Goal: Task Accomplishment & Management: Complete application form

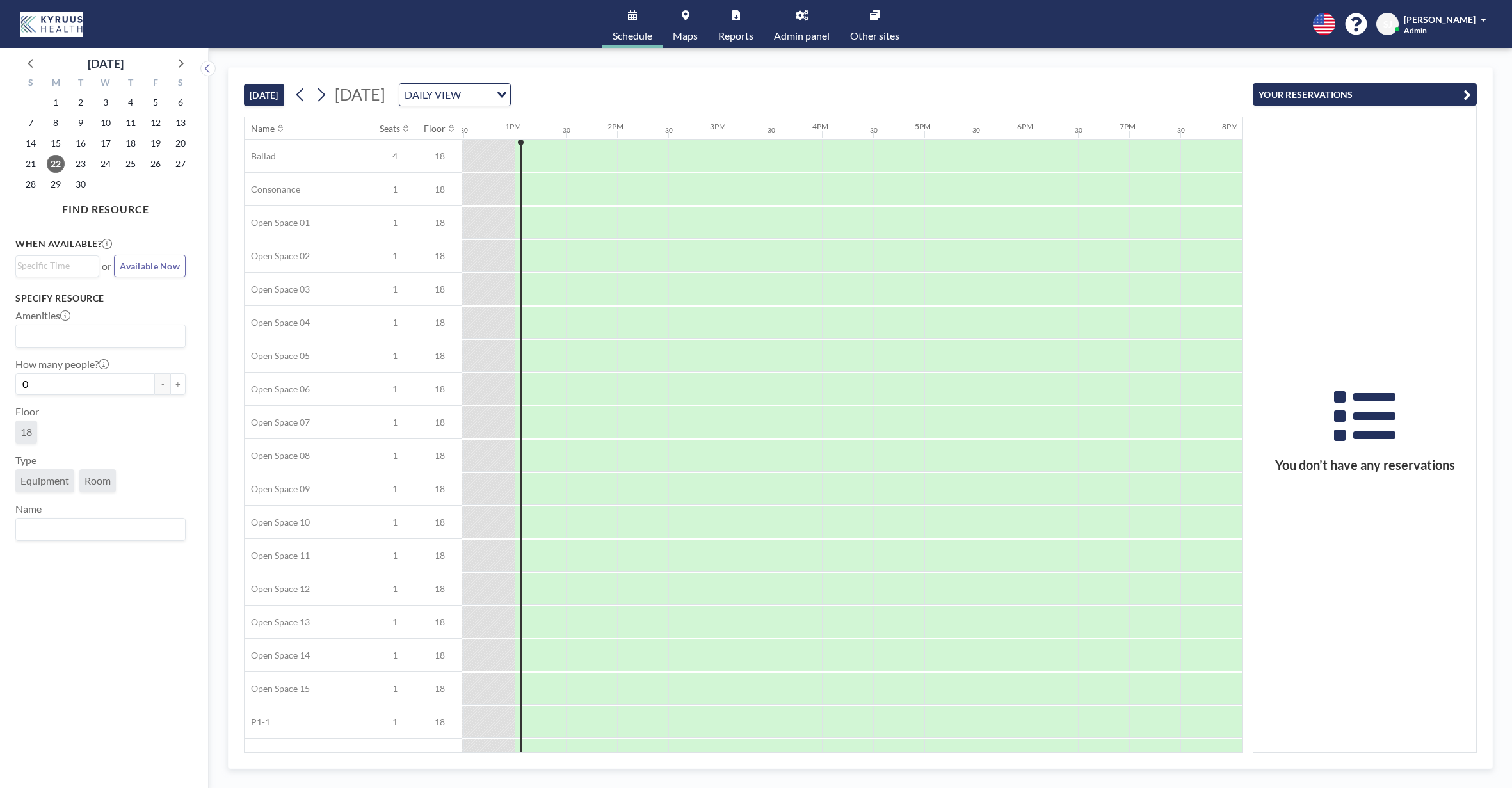
scroll to position [0, 1280]
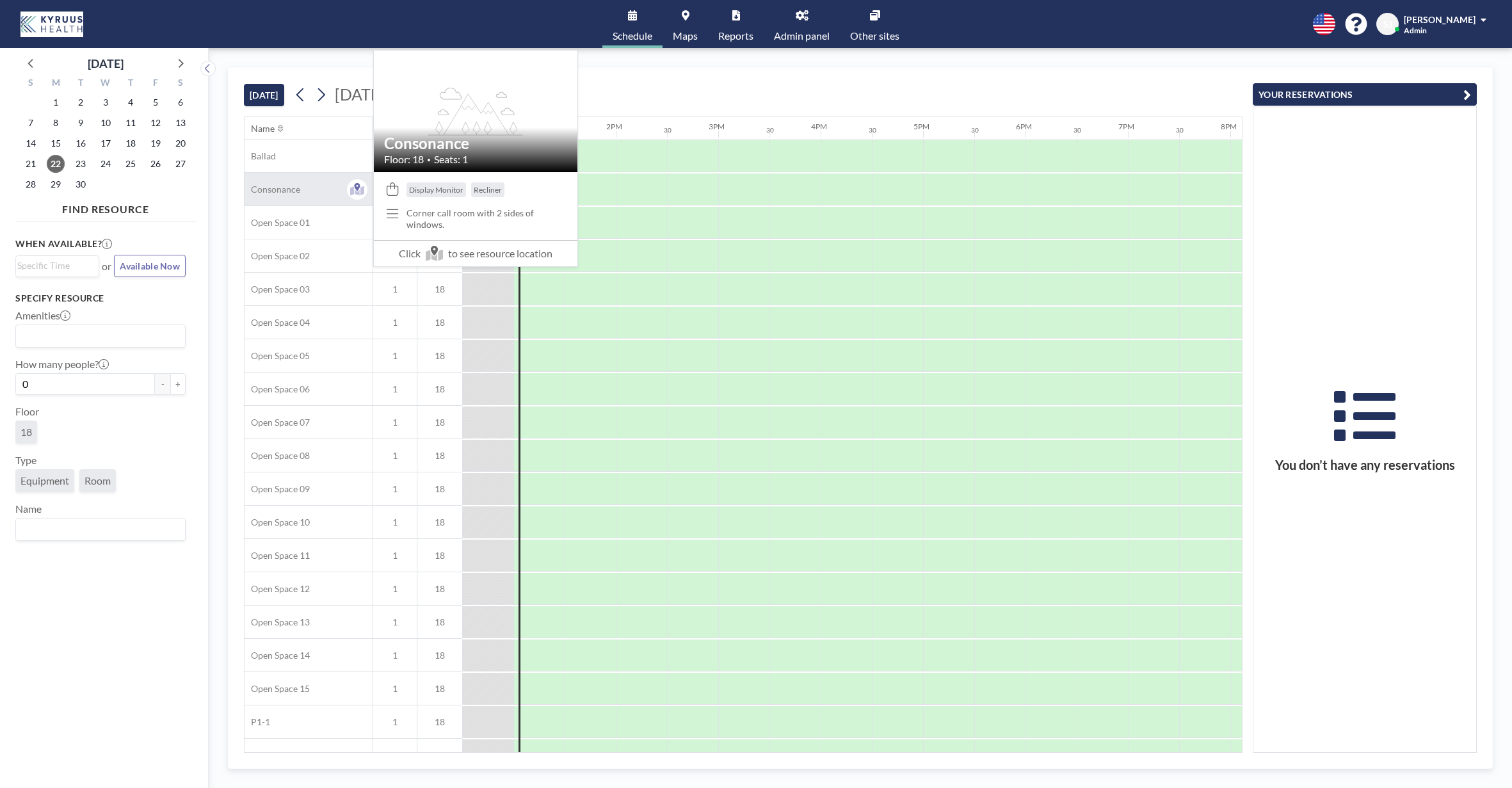
click at [297, 185] on span "Consonance" at bounding box center [272, 189] width 56 height 12
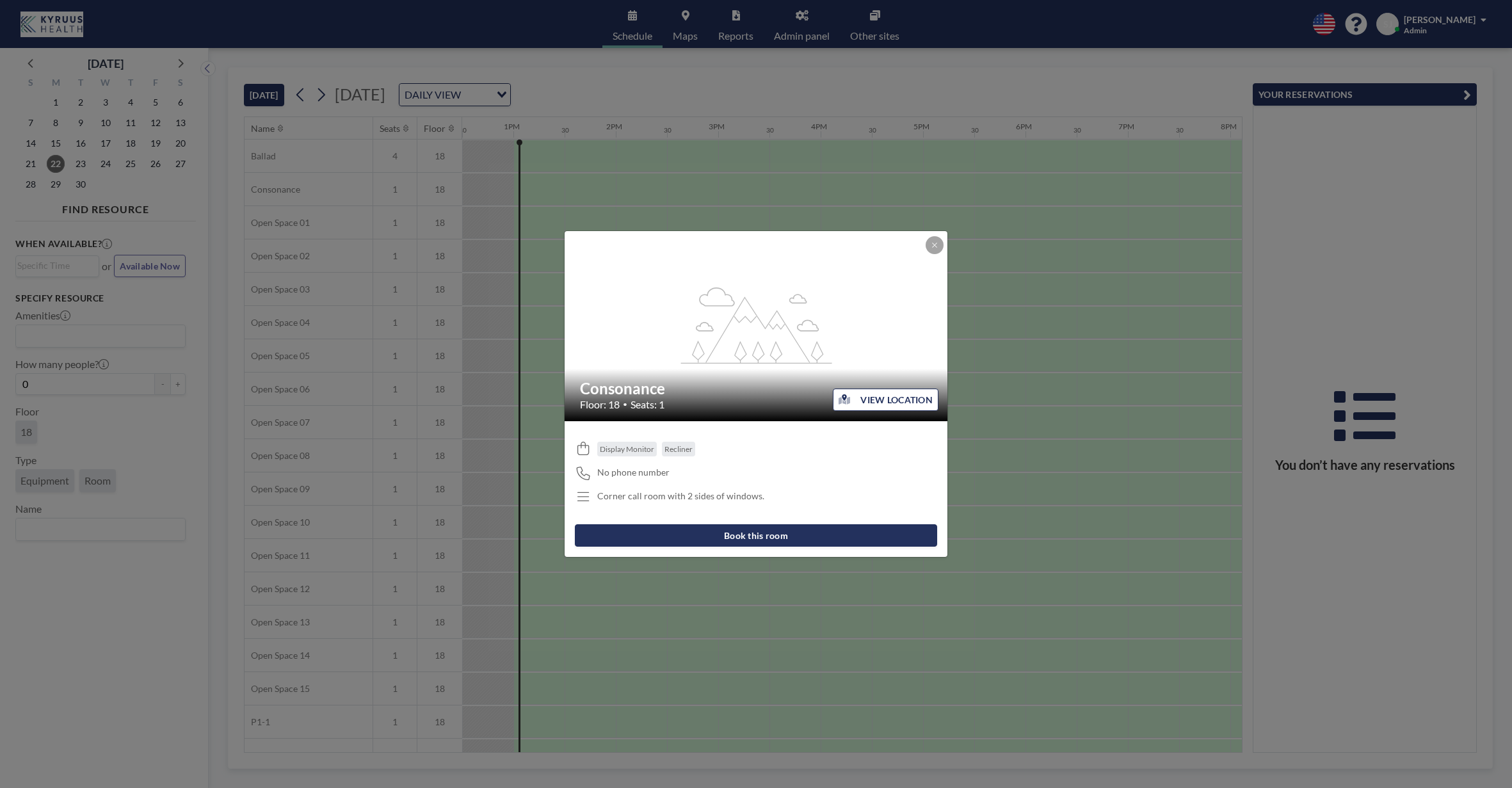
click at [804, 538] on button "Book this room" at bounding box center [756, 536] width 362 height 22
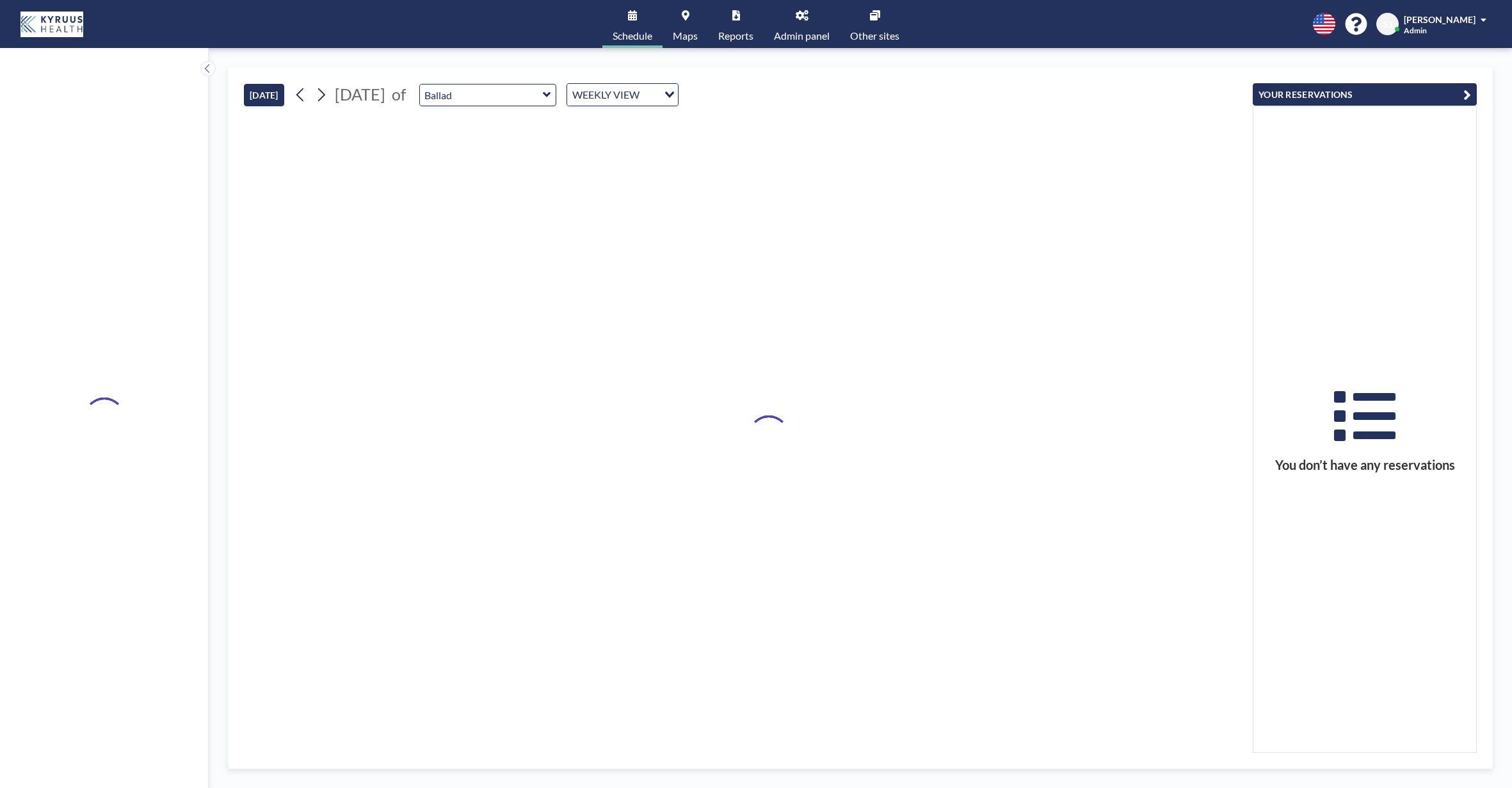
type input "Consonance"
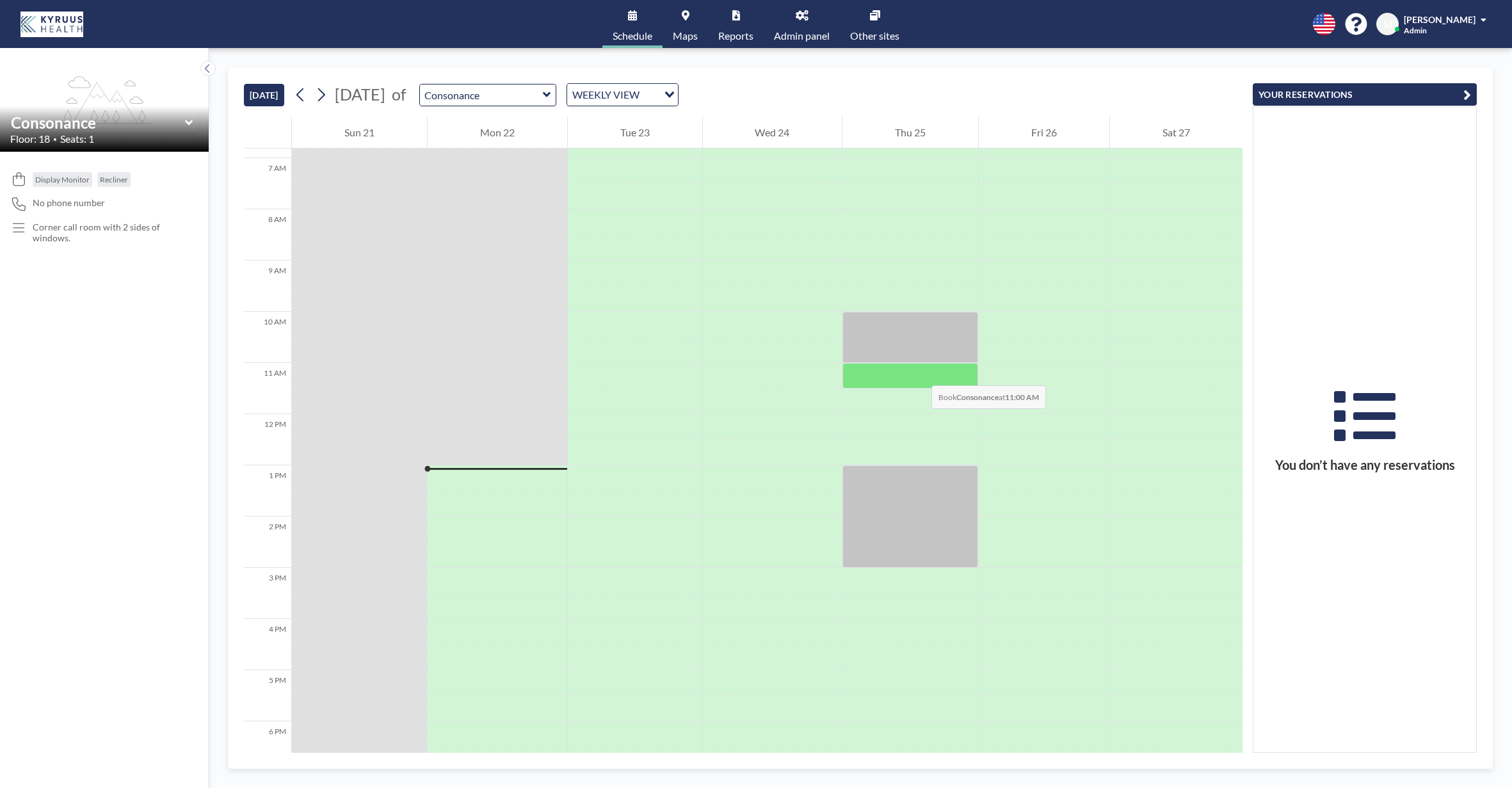
scroll to position [353, 0]
click at [916, 364] on div at bounding box center [910, 372] width 136 height 25
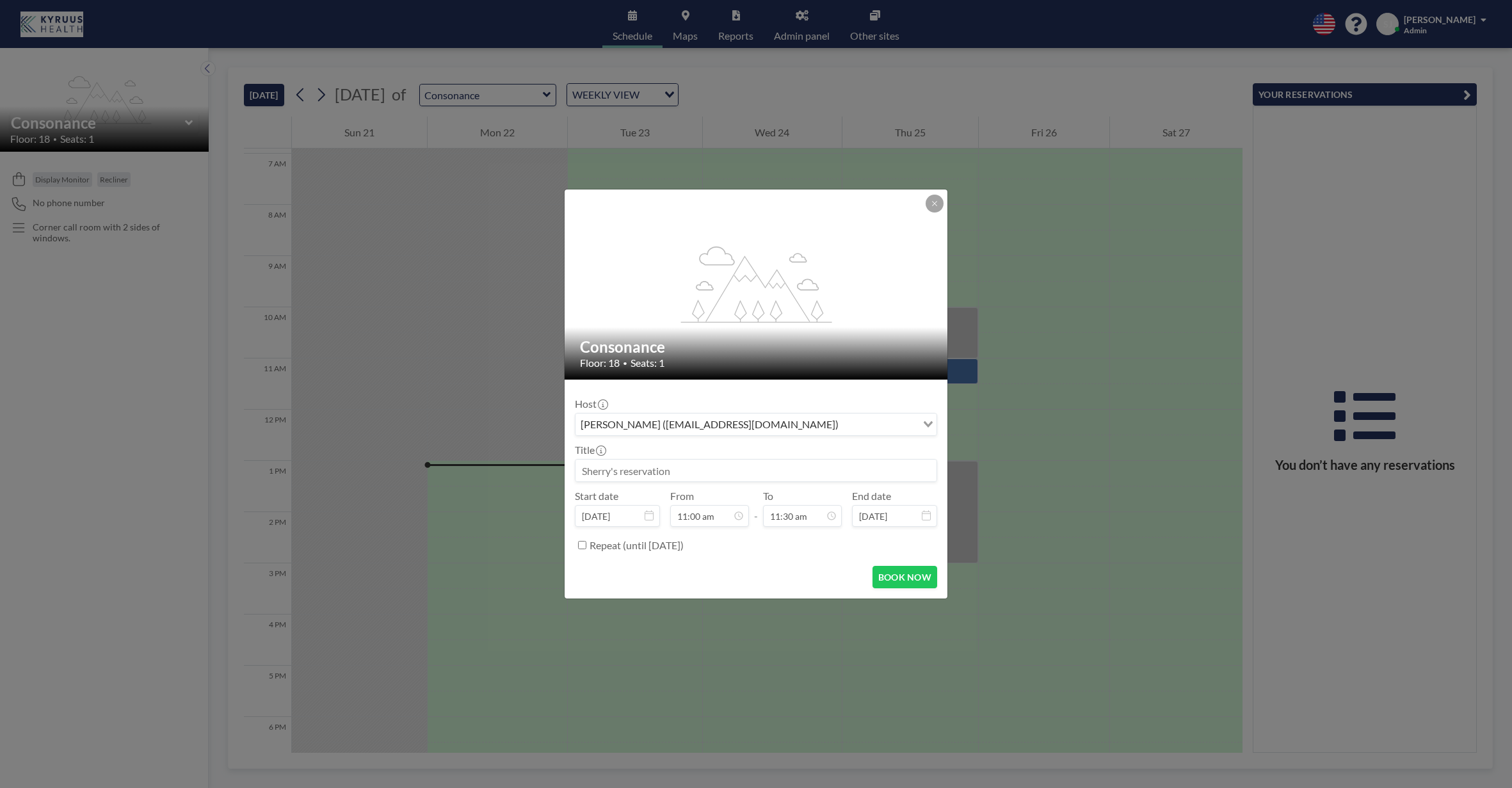
click at [842, 427] on input "Search for option" at bounding box center [879, 424] width 73 height 17
type input "Reserved for [PERSON_NAME]"
click at [837, 391] on div "Host [PERSON_NAME] ([EMAIL_ADDRESS][DOMAIN_NAME]) Loading... Title Start date […" at bounding box center [756, 472] width 362 height 166
click at [677, 469] on input at bounding box center [756, 471] width 361 height 22
drag, startPoint x: 685, startPoint y: 470, endPoint x: 578, endPoint y: 470, distance: 107.0
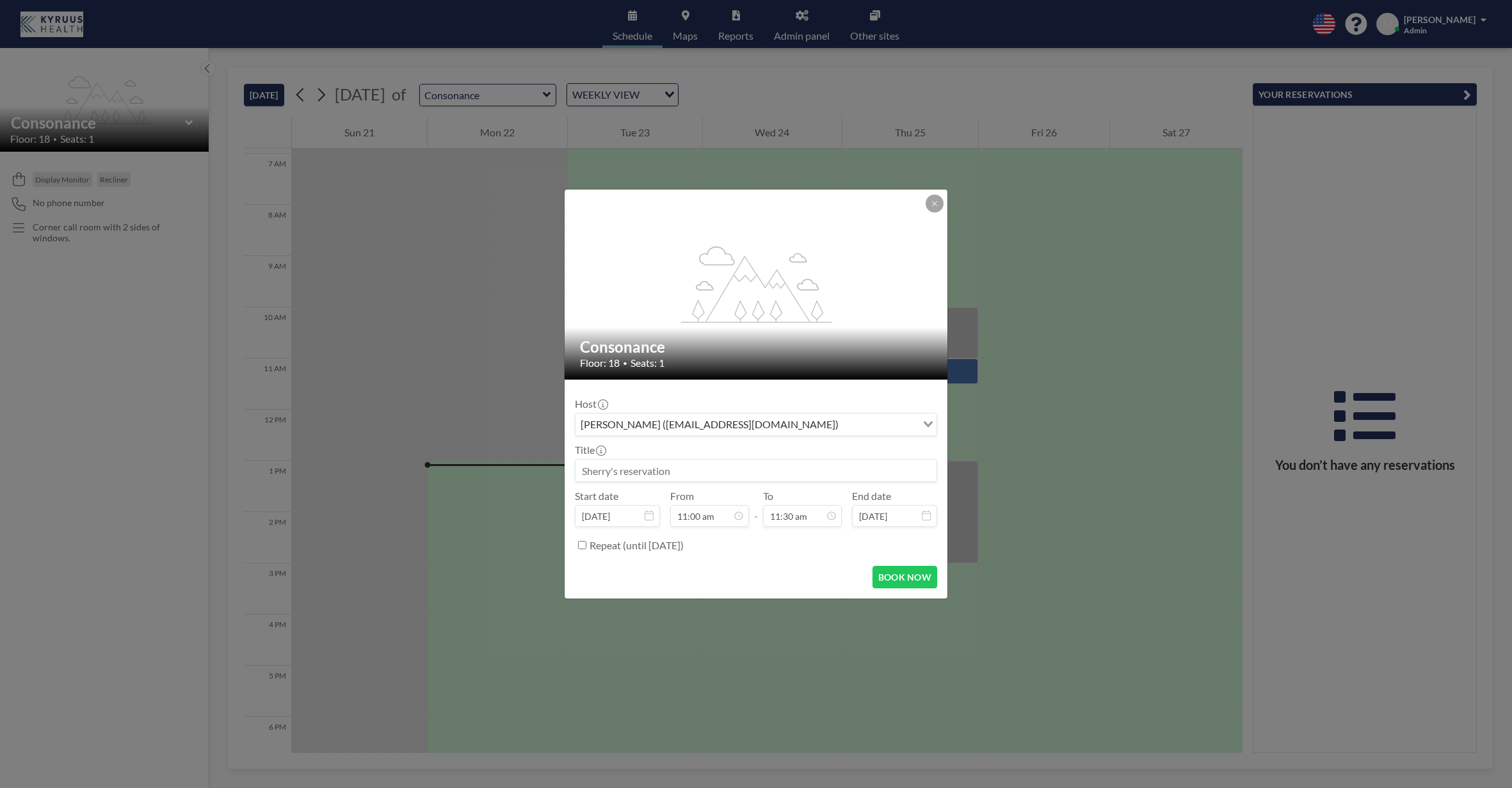
click at [577, 470] on input at bounding box center [756, 471] width 361 height 22
type input "Reserved for [PERSON_NAME]"
click at [939, 202] on button at bounding box center [935, 204] width 18 height 18
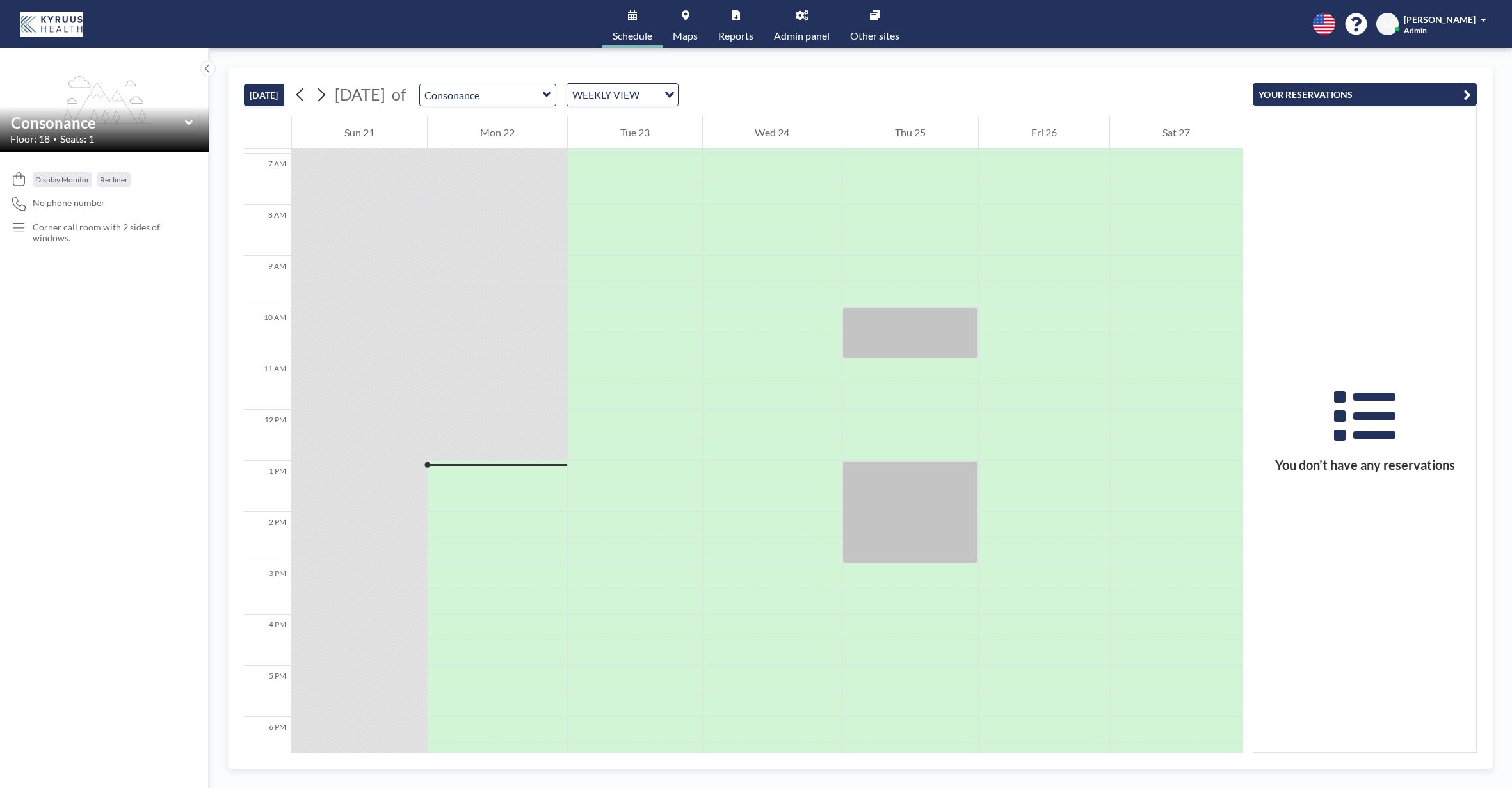
scroll to position [354, 0]
